Goal: Find contact information: Find contact information

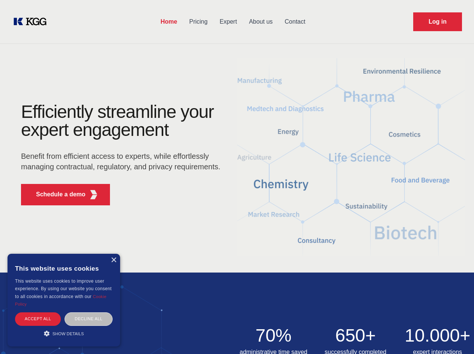
click at [237, 177] on div "Efficiently streamline your expert engagement Benefit from efficient access to …" at bounding box center [123, 157] width 228 height 109
click at [56, 195] on p "Schedule a demo" at bounding box center [61, 194] width 50 height 9
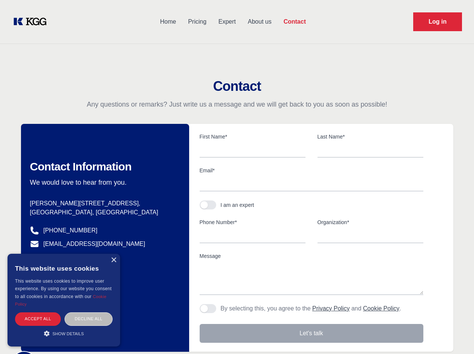
click at [113, 260] on div "× This website uses cookies This website uses cookies to improve user experienc…" at bounding box center [64, 300] width 113 height 93
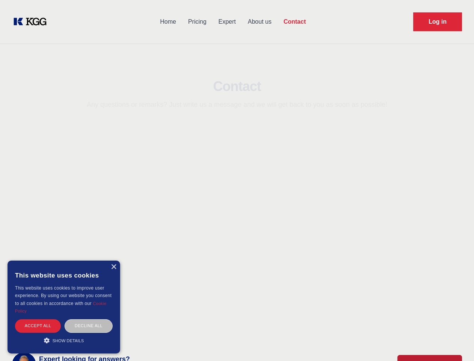
click at [38, 319] on div "Accept all" at bounding box center [38, 325] width 46 height 13
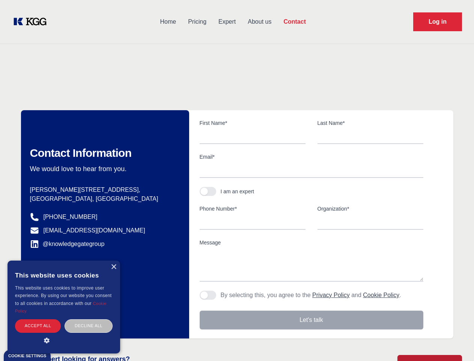
click at [89, 319] on div "Contact Information We would love to hear from you. Postal address [PERSON_NAME…" at bounding box center [105, 224] width 168 height 228
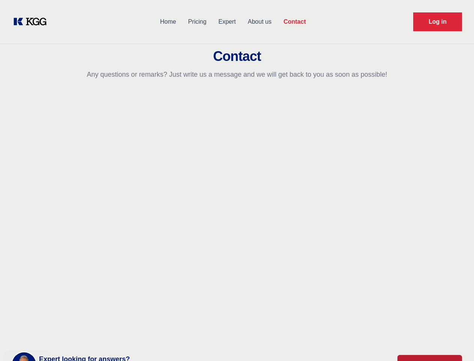
click at [64, 334] on main "Contact Any questions or remarks? Just write us a message and we will get back …" at bounding box center [237, 195] width 474 height 391
